Goal: Information Seeking & Learning: Learn about a topic

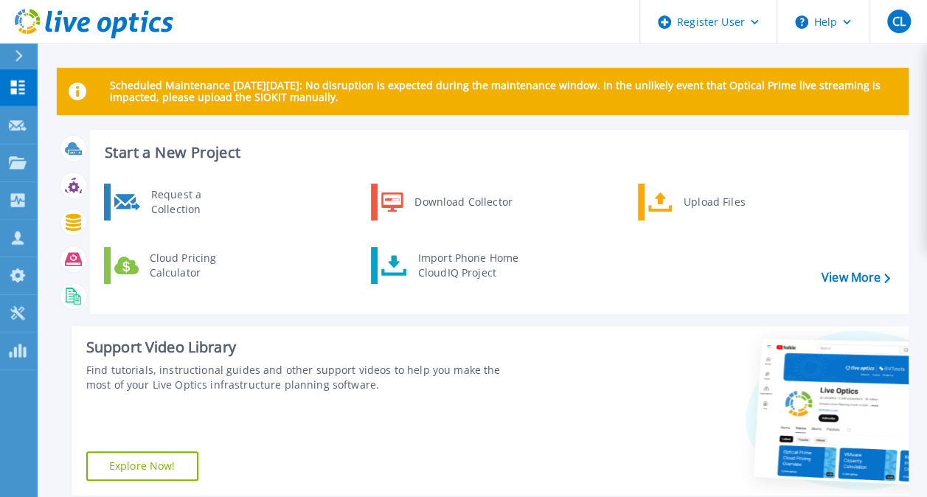
click at [21, 48] on div at bounding box center [25, 56] width 24 height 25
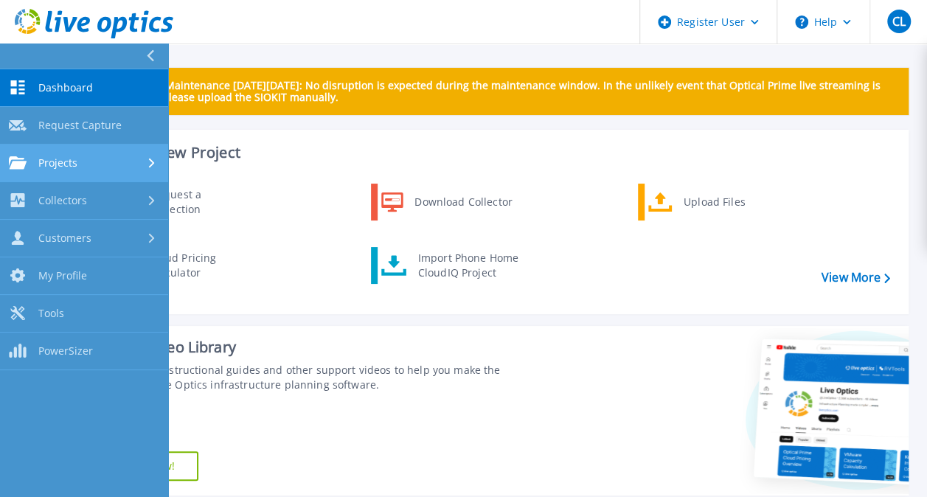
click at [157, 155] on link "Projects Projects" at bounding box center [84, 164] width 168 height 38
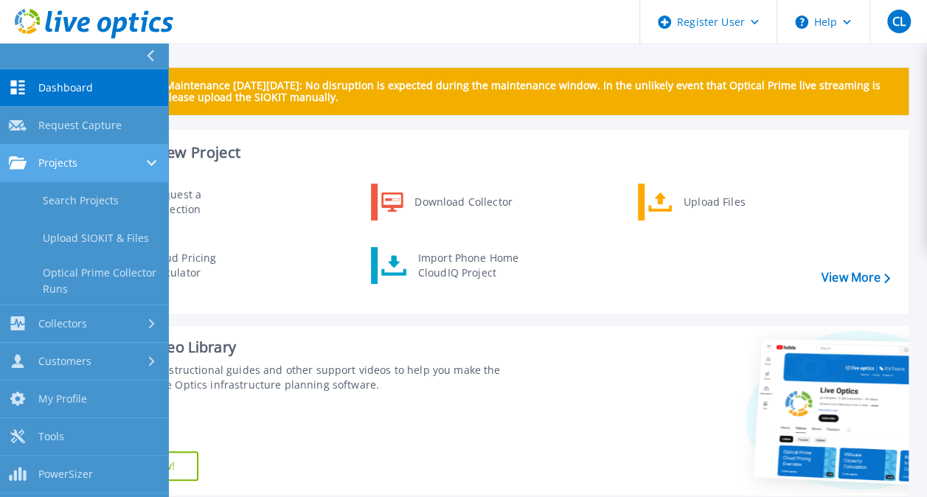
click at [53, 161] on span "Projects" at bounding box center [57, 162] width 39 height 13
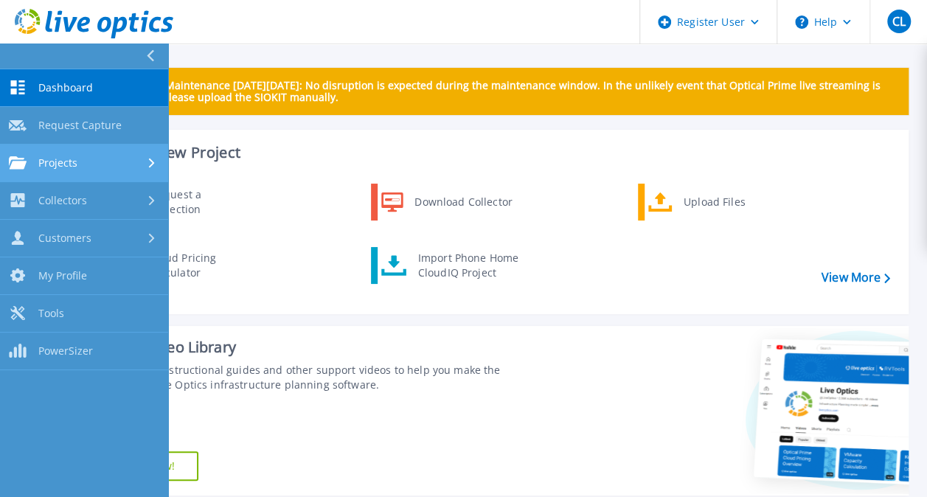
click at [62, 164] on span "Projects" at bounding box center [57, 162] width 39 height 13
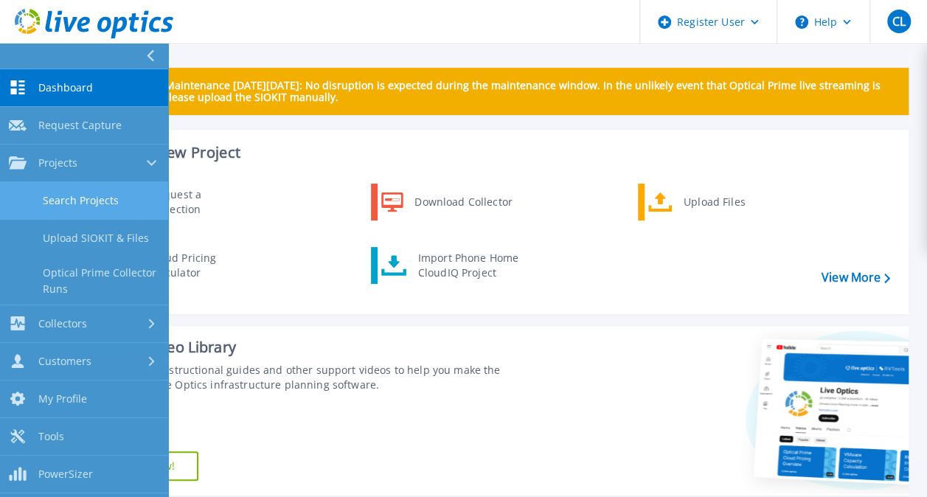
click at [72, 195] on link "Search Projects" at bounding box center [84, 201] width 168 height 38
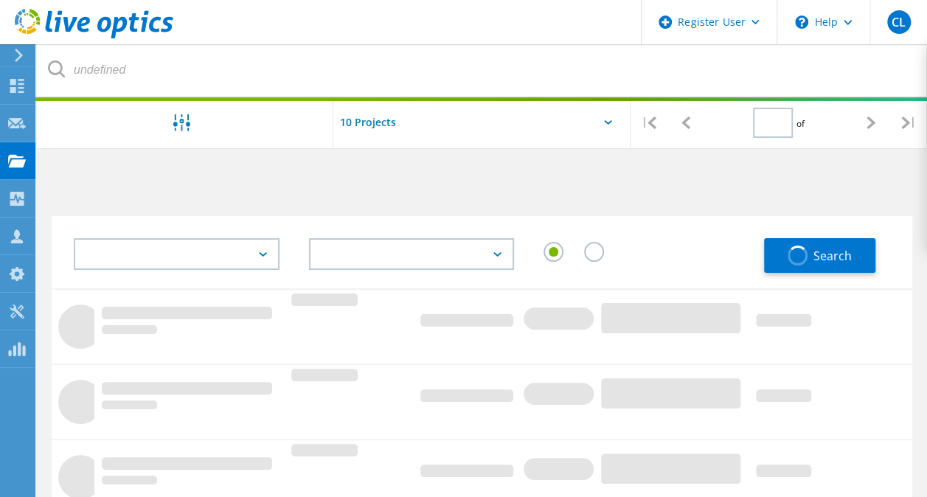
type input "1"
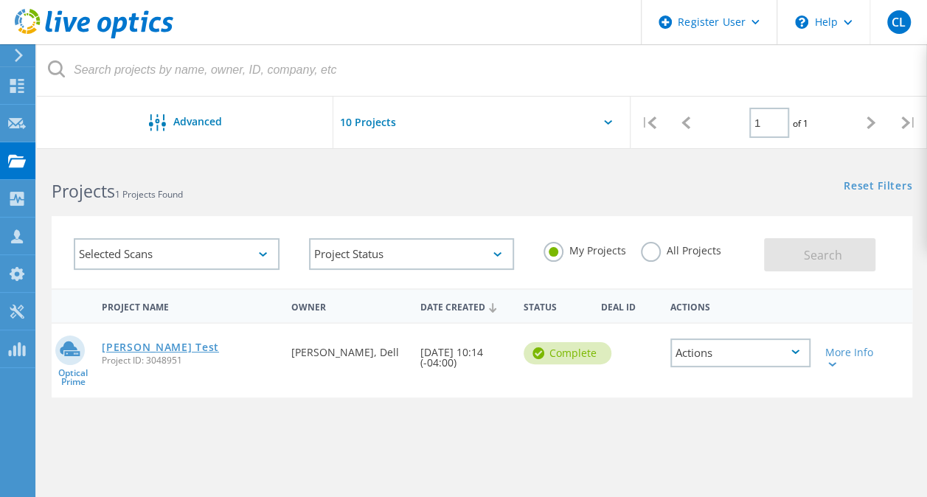
click at [133, 348] on link "[PERSON_NAME] Test" at bounding box center [160, 347] width 117 height 10
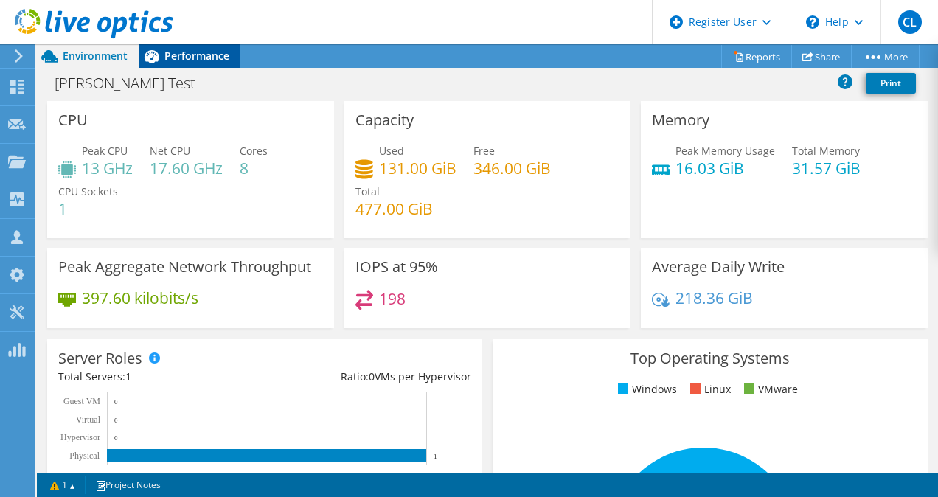
click at [186, 53] on span "Performance" at bounding box center [196, 56] width 65 height 14
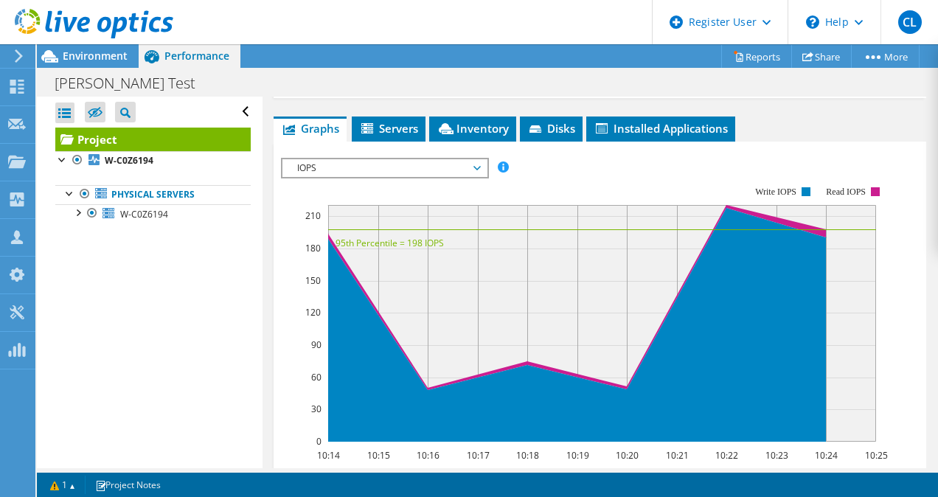
scroll to position [372, 0]
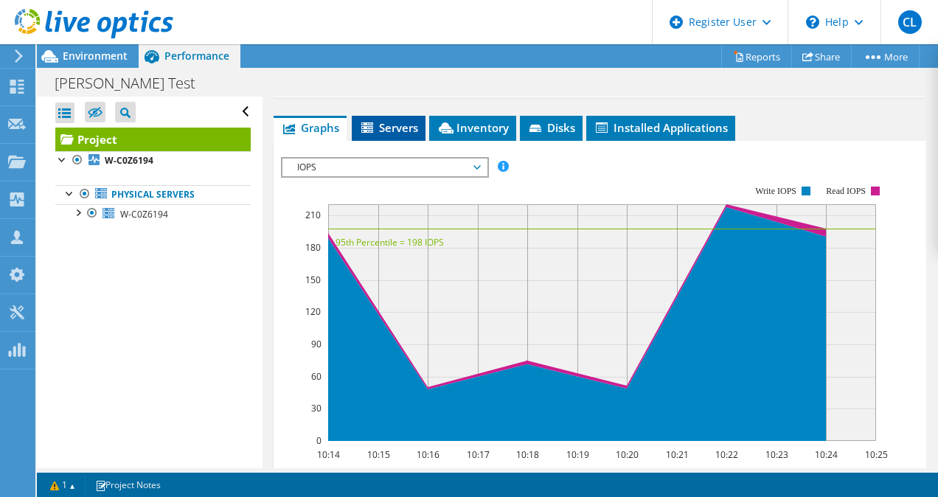
click at [392, 135] on span "Servers" at bounding box center [388, 127] width 59 height 15
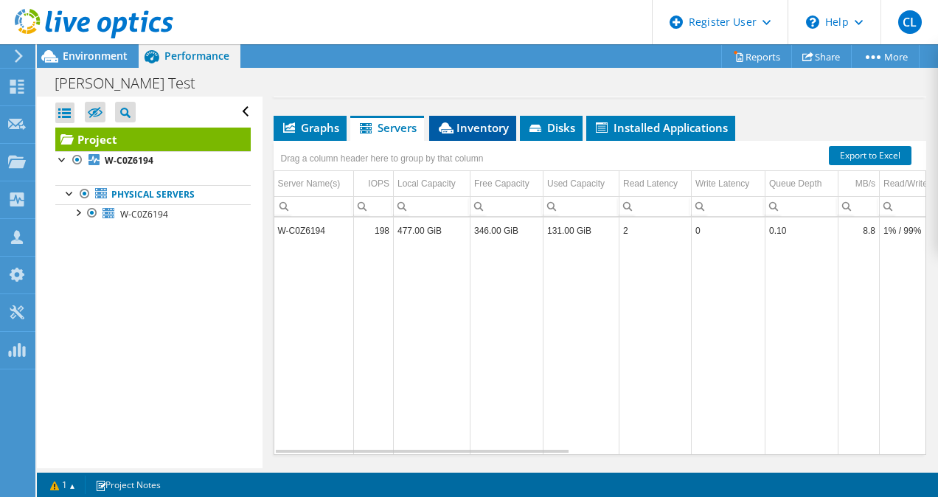
click at [466, 135] on span "Inventory" at bounding box center [473, 127] width 72 height 15
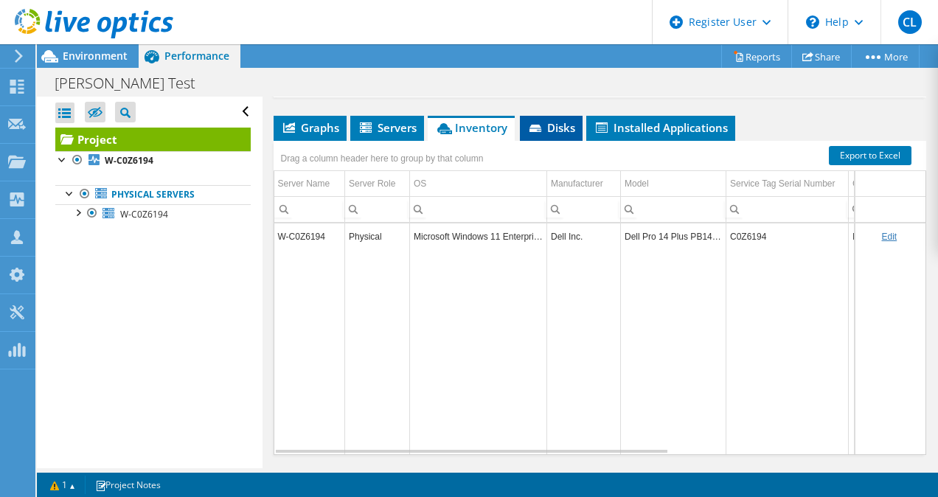
click at [560, 135] on span "Disks" at bounding box center [551, 127] width 48 height 15
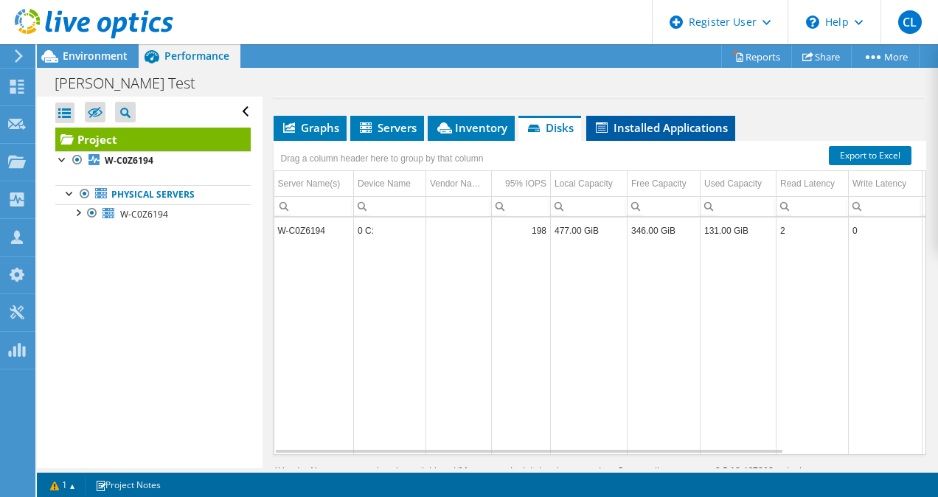
click at [637, 135] on span "Installed Applications" at bounding box center [661, 127] width 134 height 15
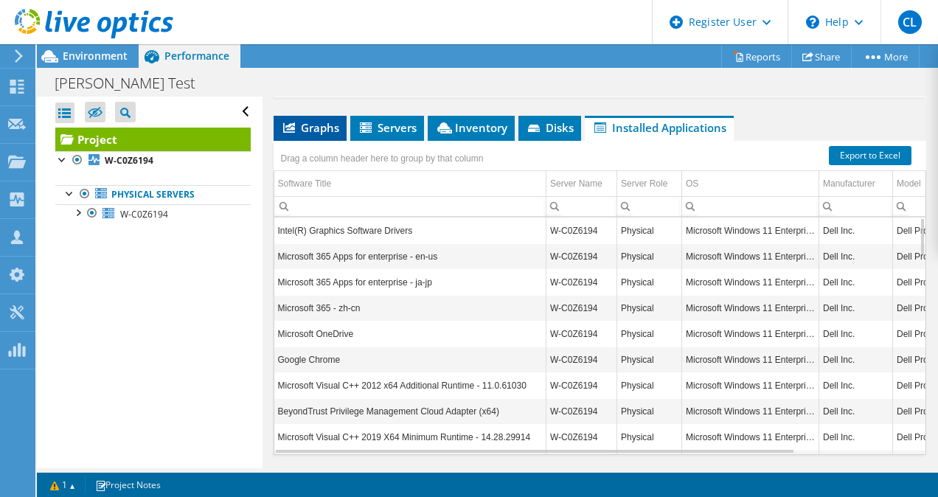
click at [301, 135] on span "Graphs" at bounding box center [310, 127] width 58 height 15
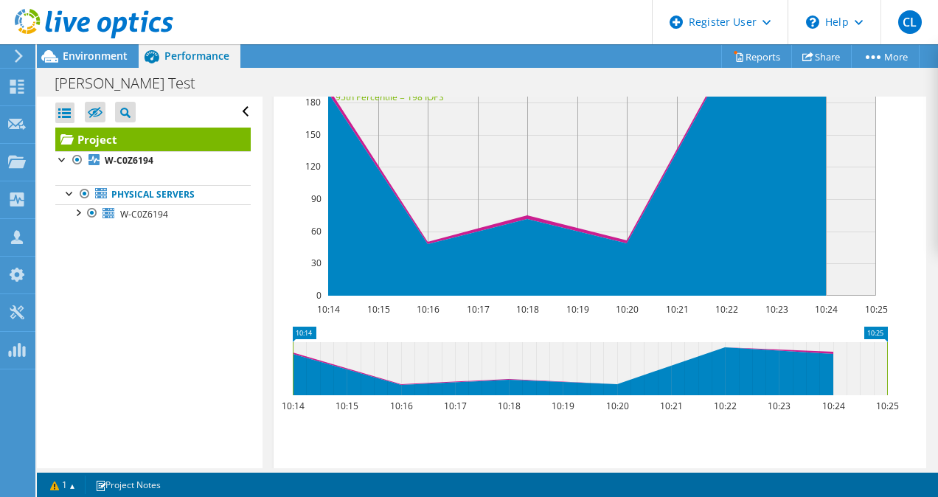
scroll to position [518, 0]
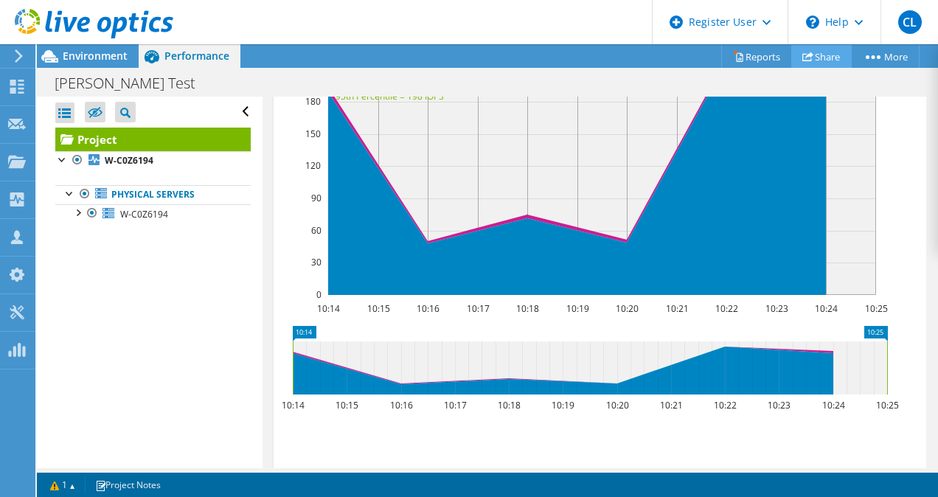
click at [822, 55] on link "Share" at bounding box center [821, 56] width 60 height 23
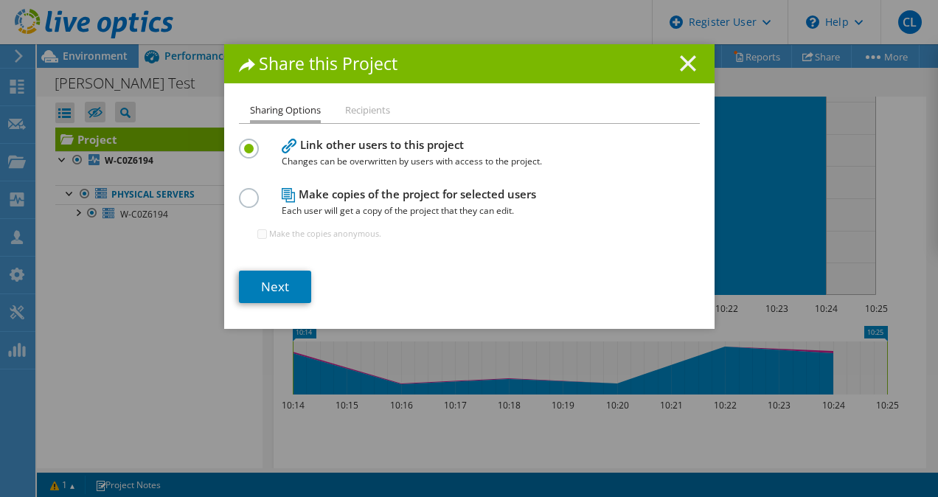
click at [681, 65] on line at bounding box center [688, 63] width 15 height 15
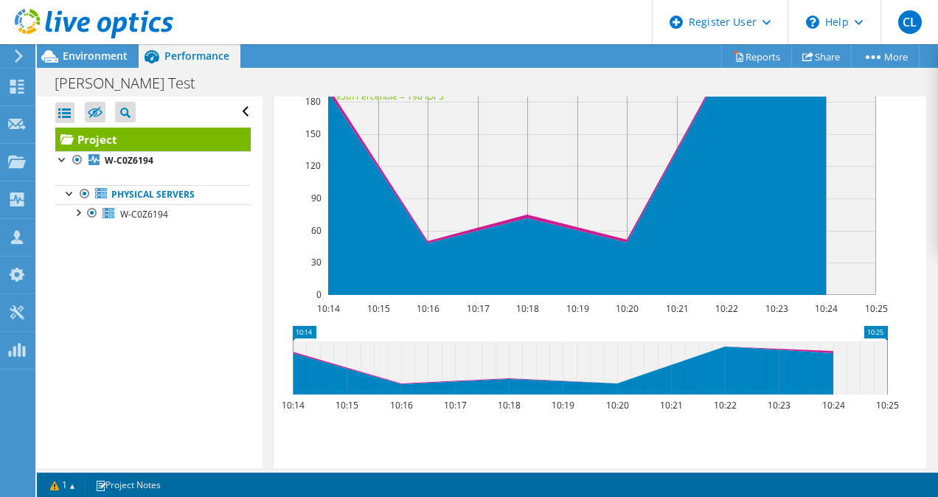
scroll to position [710, 0]
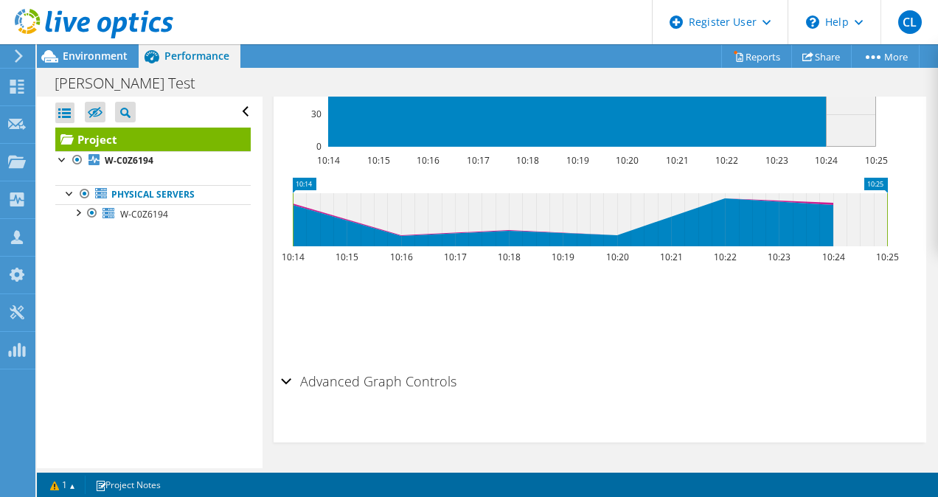
click at [288, 386] on div "Advanced Graph Controls" at bounding box center [600, 383] width 639 height 32
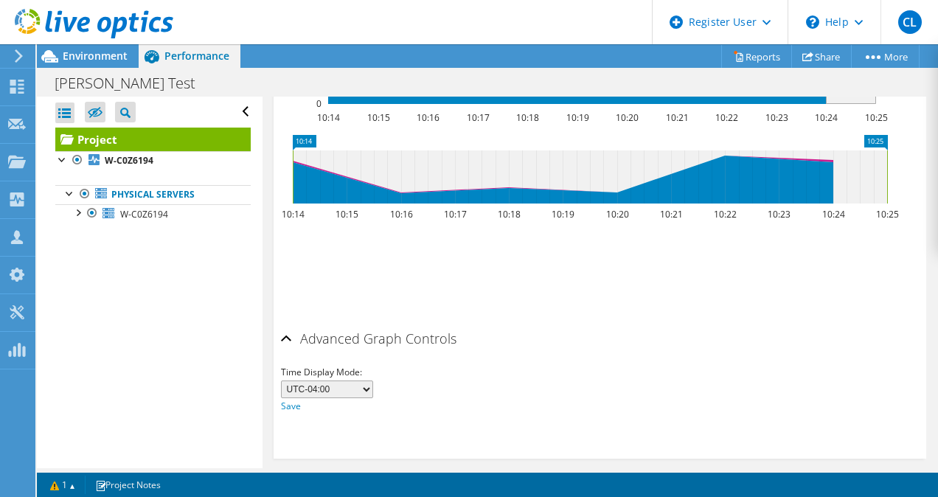
click at [288, 355] on div "Advanced Graph Controls" at bounding box center [600, 340] width 639 height 32
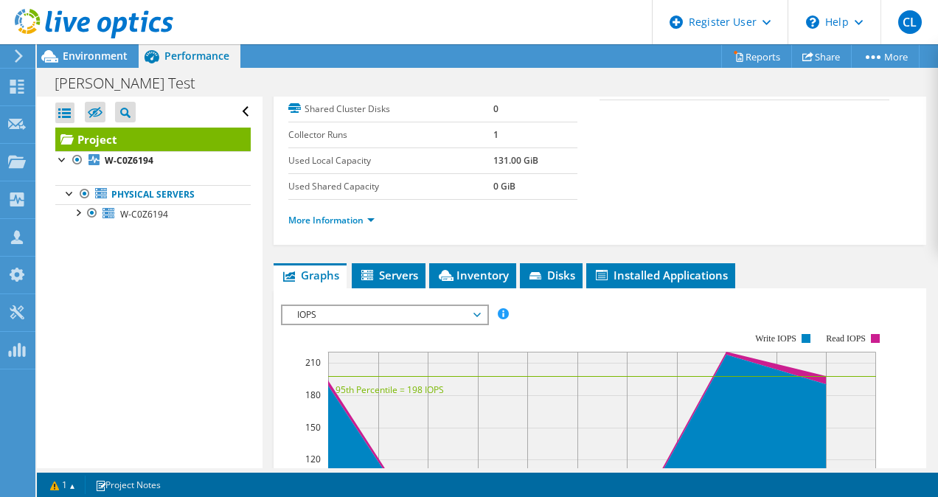
scroll to position [332, 0]
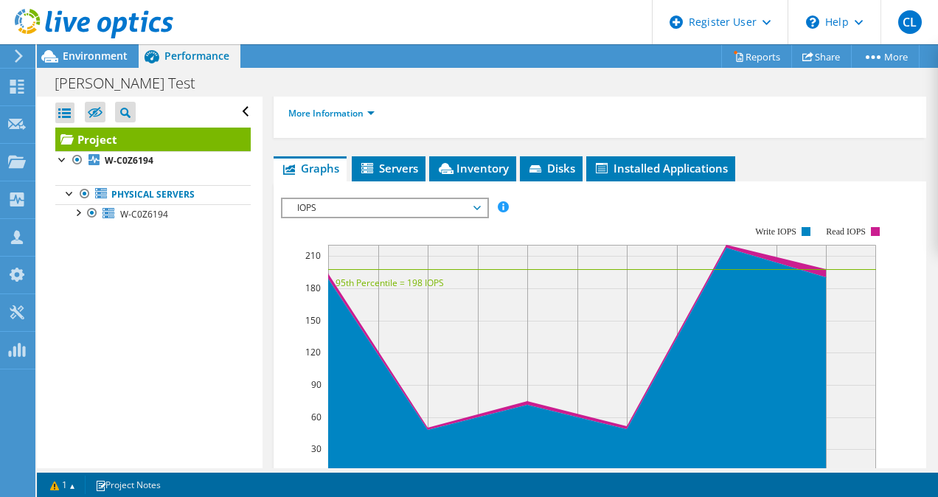
click at [477, 217] on span "IOPS" at bounding box center [385, 208] width 190 height 18
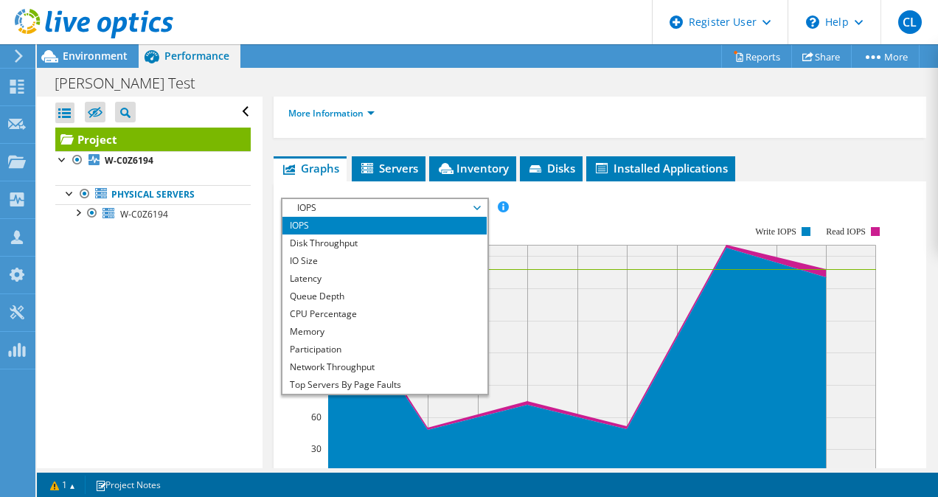
click at [568, 252] on rect at bounding box center [584, 354] width 607 height 295
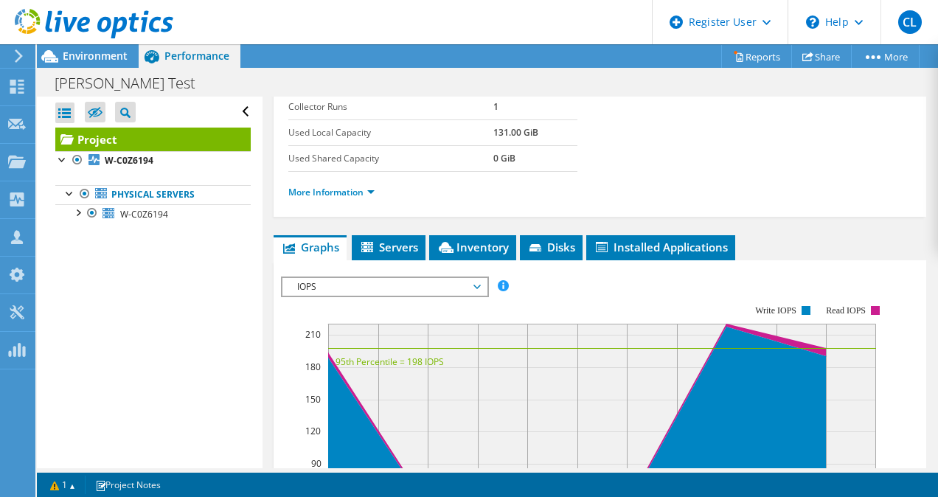
scroll to position [251, 0]
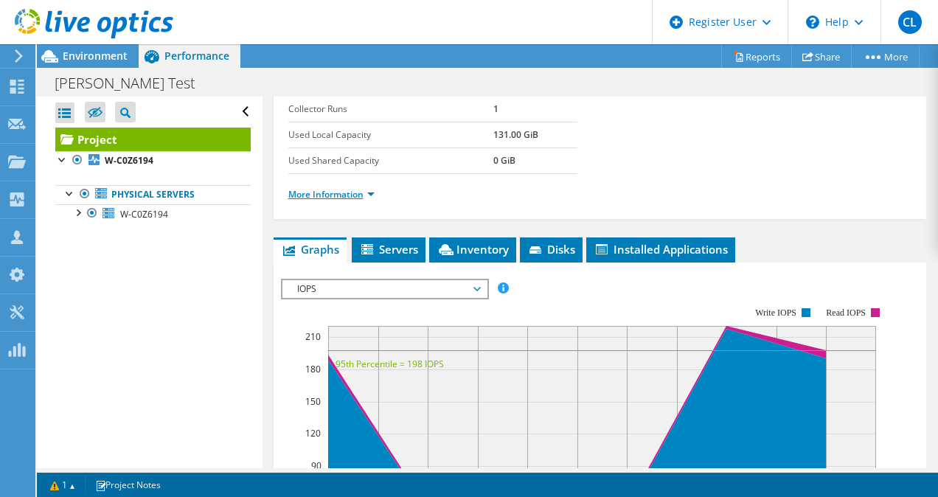
click at [363, 201] on link "More Information" at bounding box center [331, 194] width 86 height 13
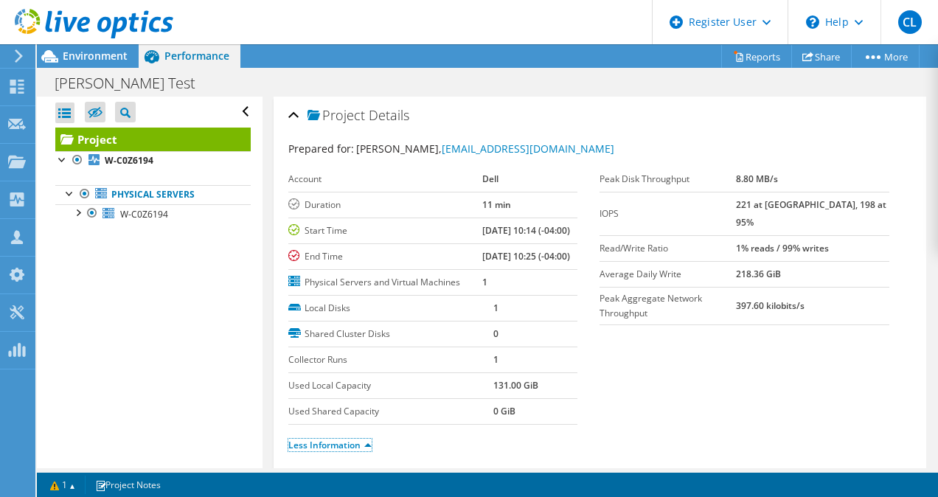
scroll to position [0, 0]
